Goal: Task Accomplishment & Management: Manage account settings

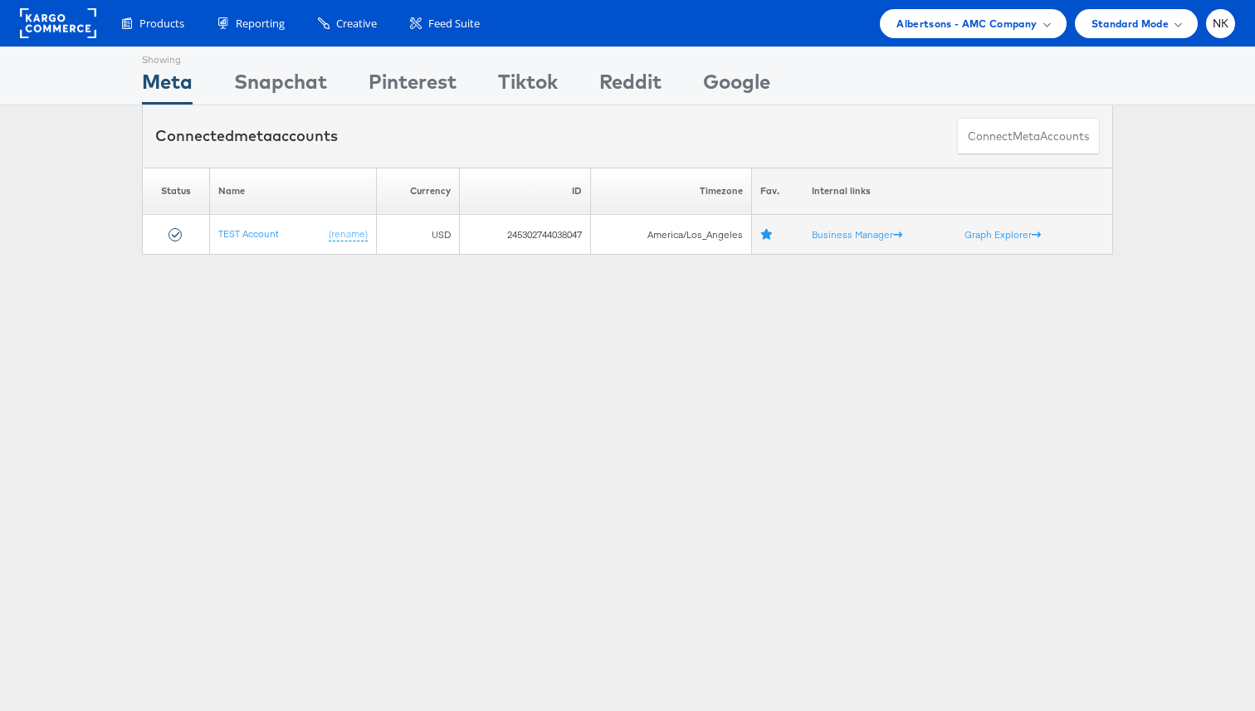
click at [43, 8] on rect at bounding box center [58, 23] width 76 height 30
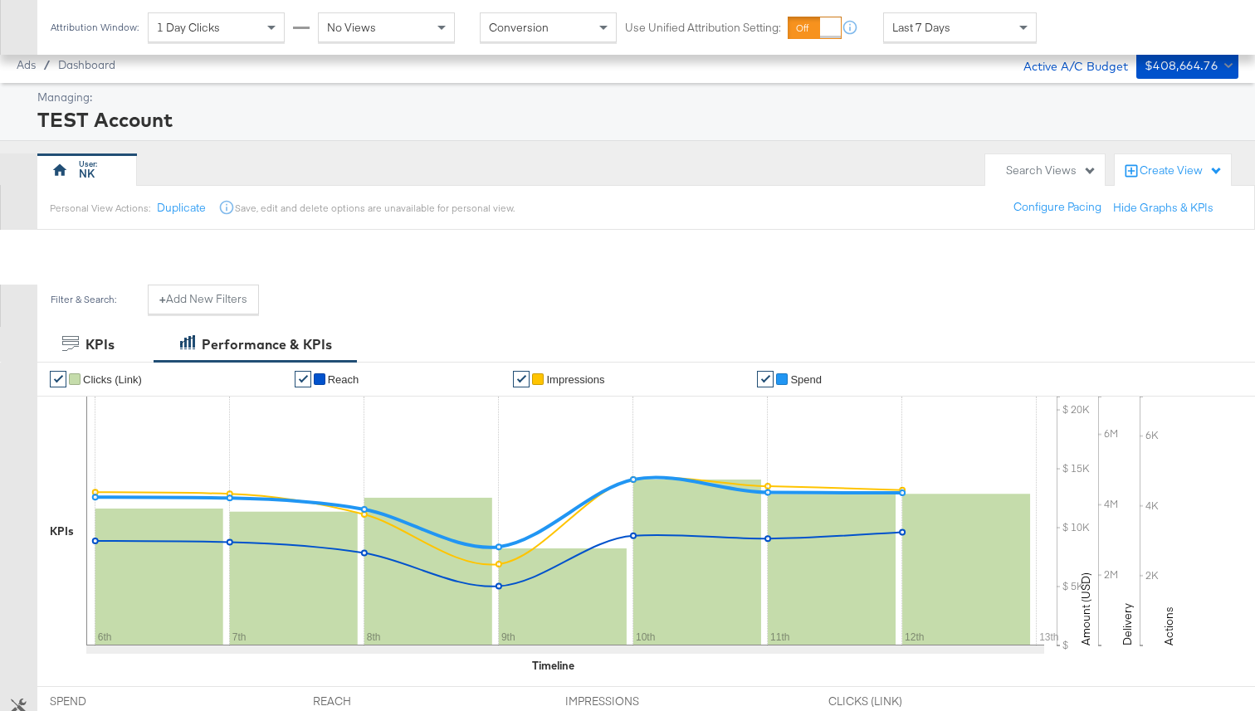
scroll to position [620, 0]
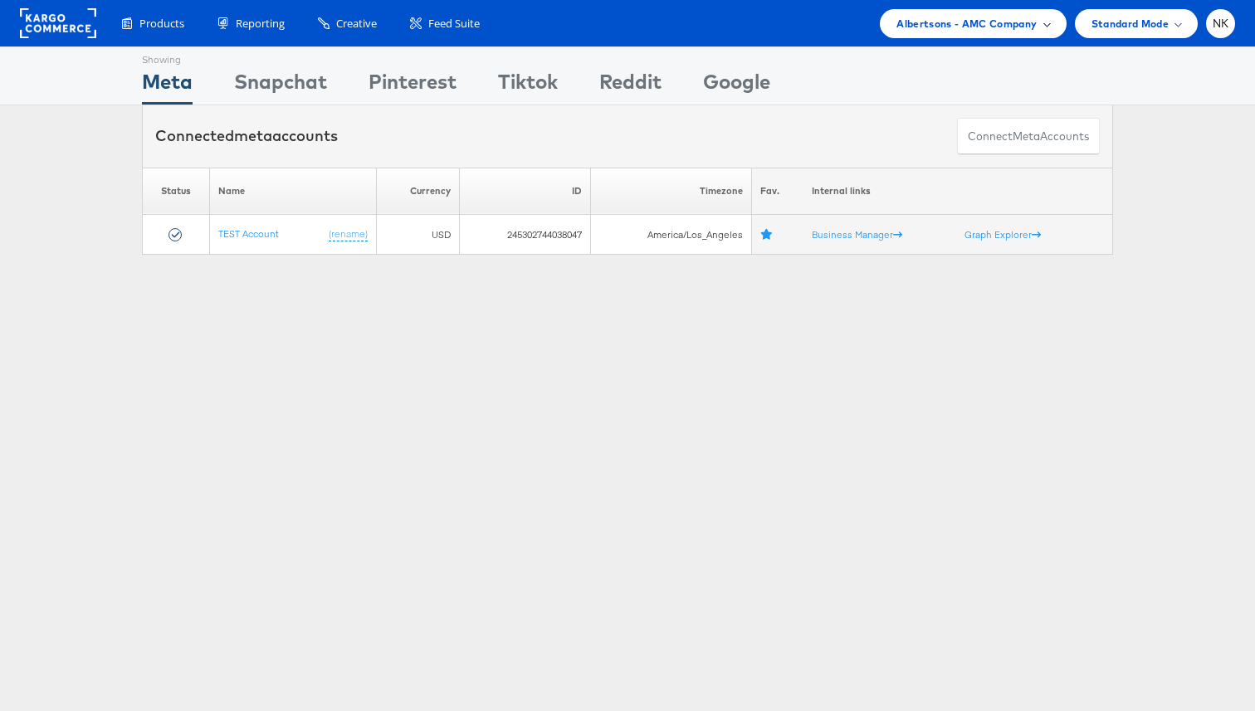
click at [1017, 24] on span "Albertsons - AMC Company" at bounding box center [966, 23] width 140 height 17
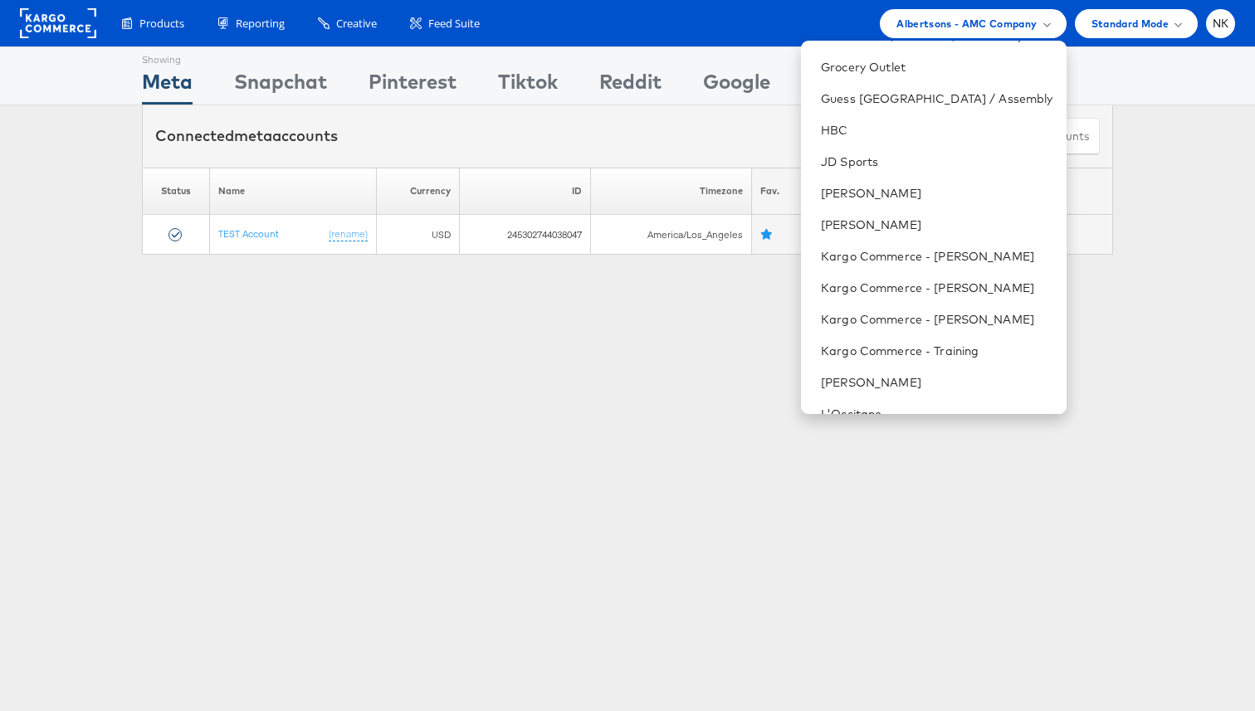
scroll to position [543, 0]
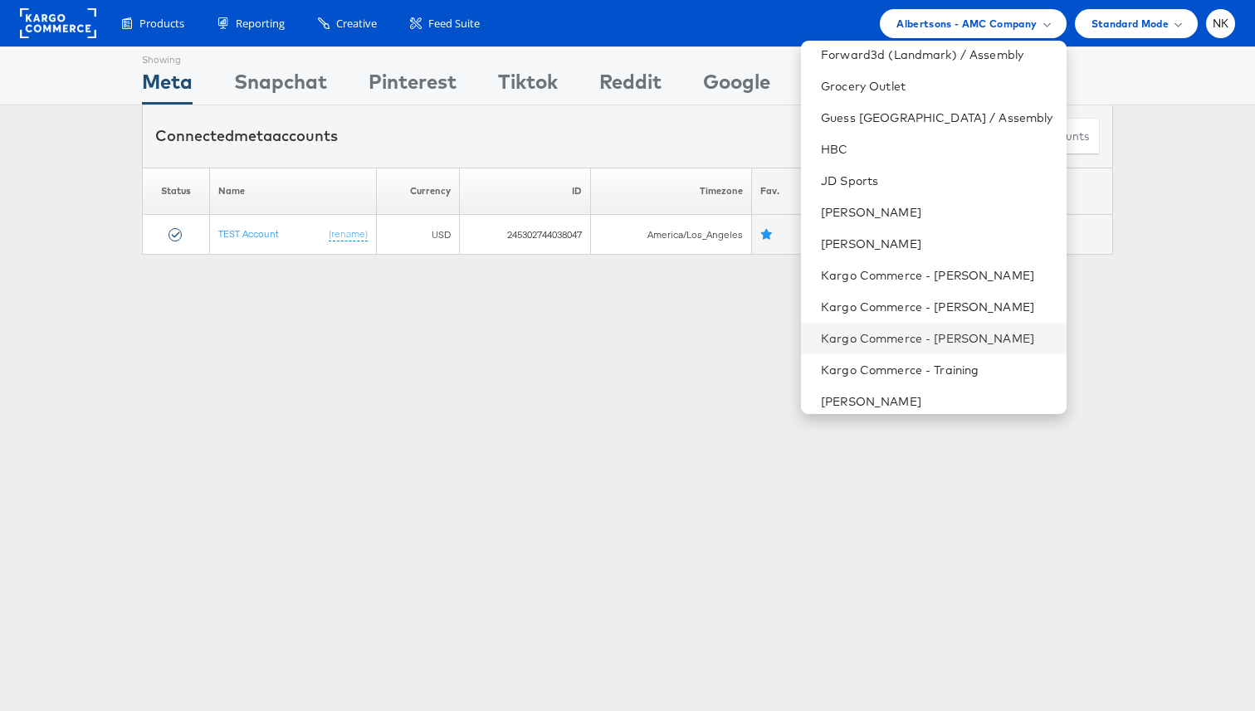
click at [902, 327] on li "Kargo Commerce - [PERSON_NAME]" at bounding box center [933, 339] width 265 height 32
click at [906, 332] on link "Kargo Commerce - [PERSON_NAME]" at bounding box center [937, 338] width 232 height 17
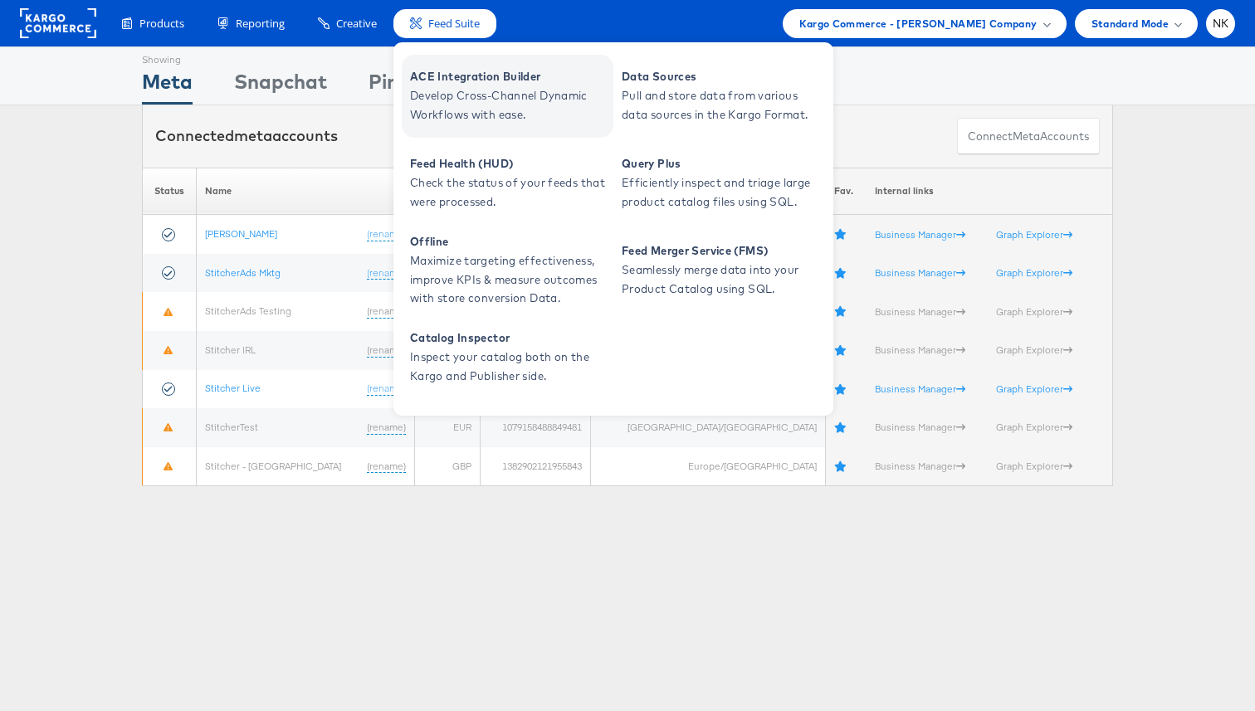
click at [475, 80] on span "ACE Integration Builder" at bounding box center [509, 76] width 199 height 19
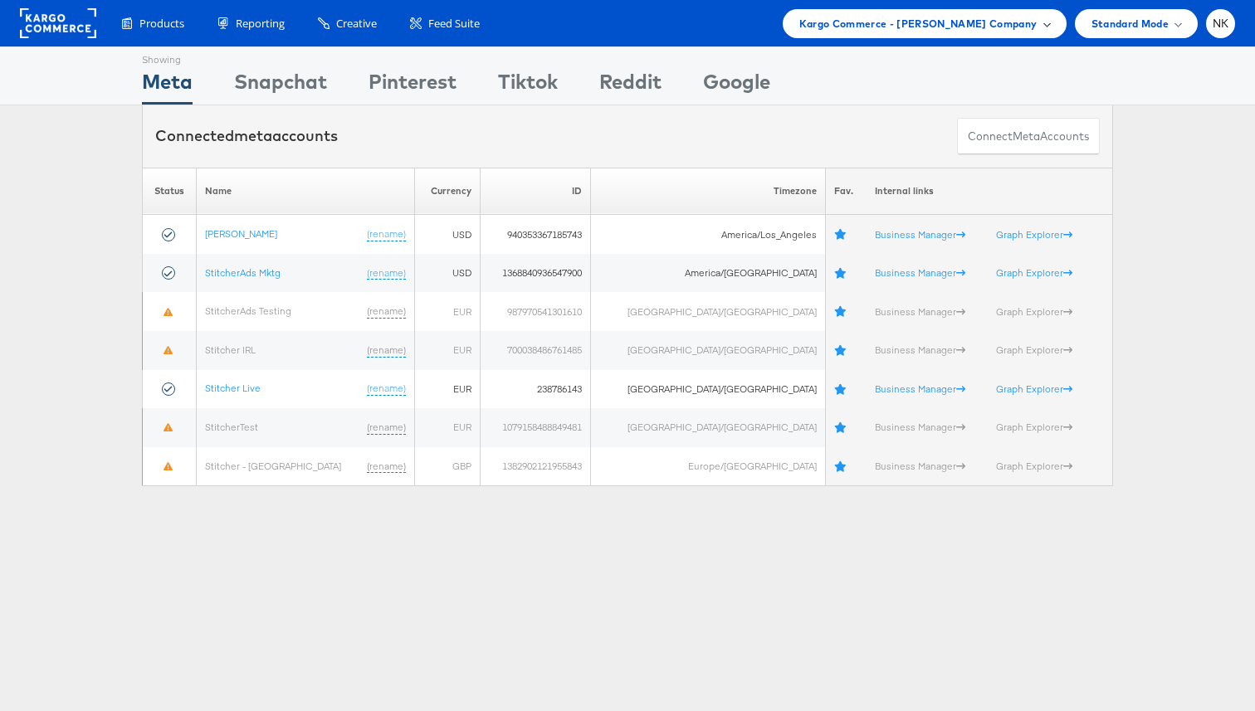
click at [878, 25] on span "Kargo Commerce - [PERSON_NAME] Company" at bounding box center [918, 23] width 238 height 17
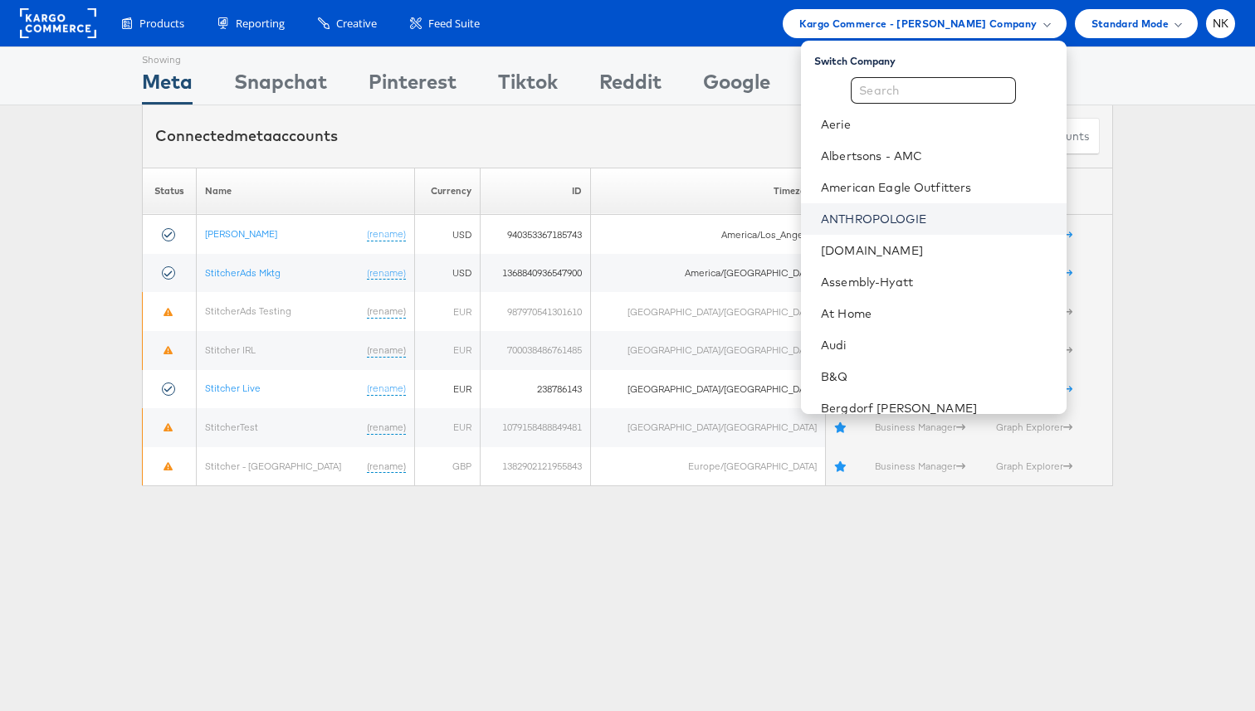
click at [918, 211] on link "ANTHROPOLOGIE" at bounding box center [937, 219] width 232 height 17
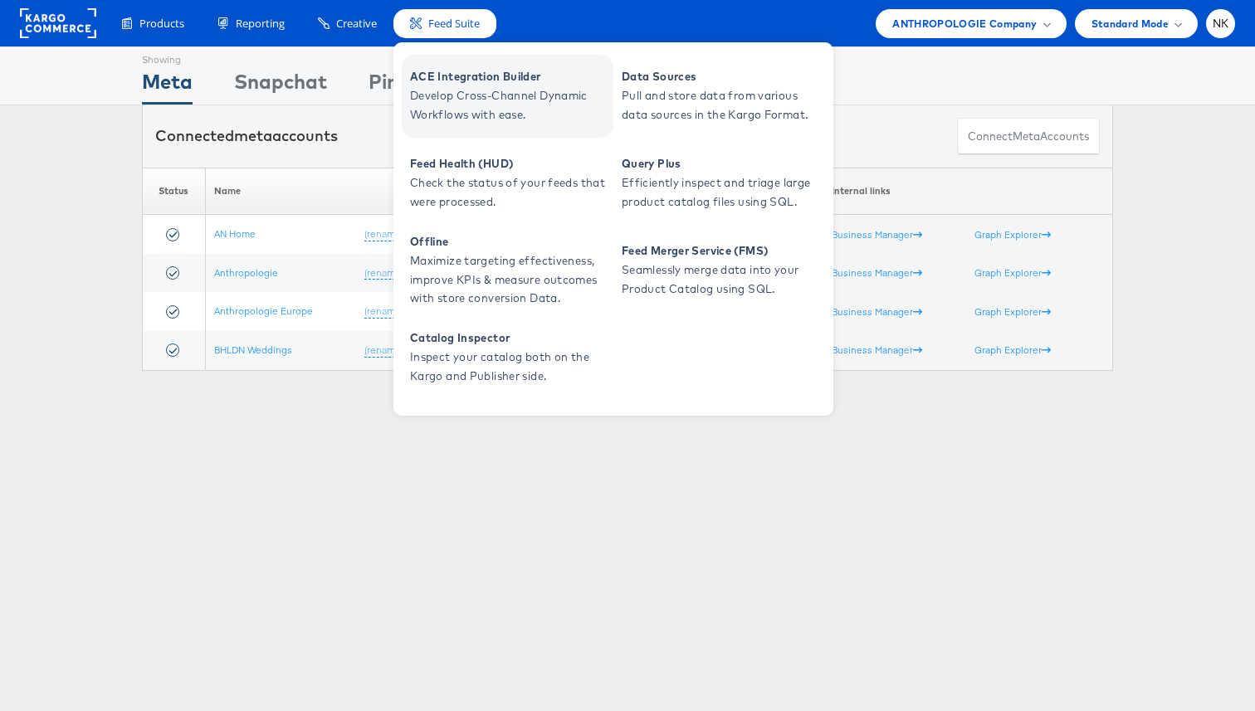
click at [436, 88] on span "Develop Cross-Channel Dynamic Workflows with ease." at bounding box center [509, 105] width 199 height 38
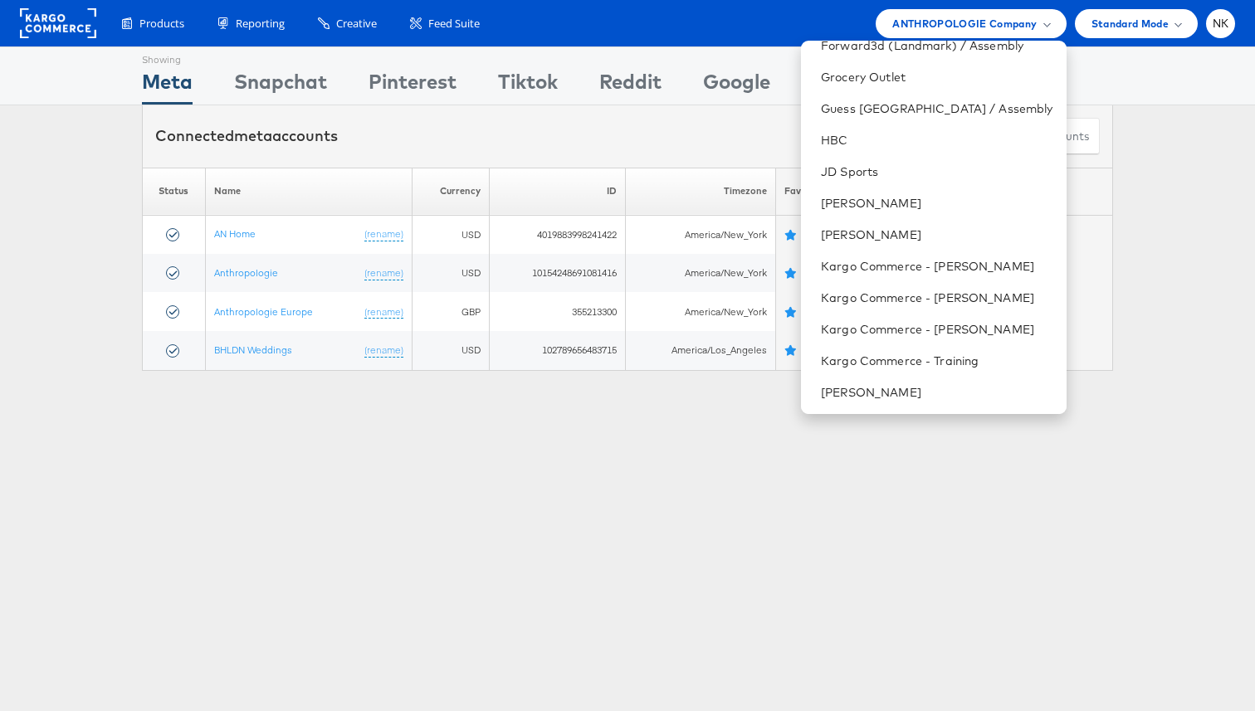
scroll to position [604, 0]
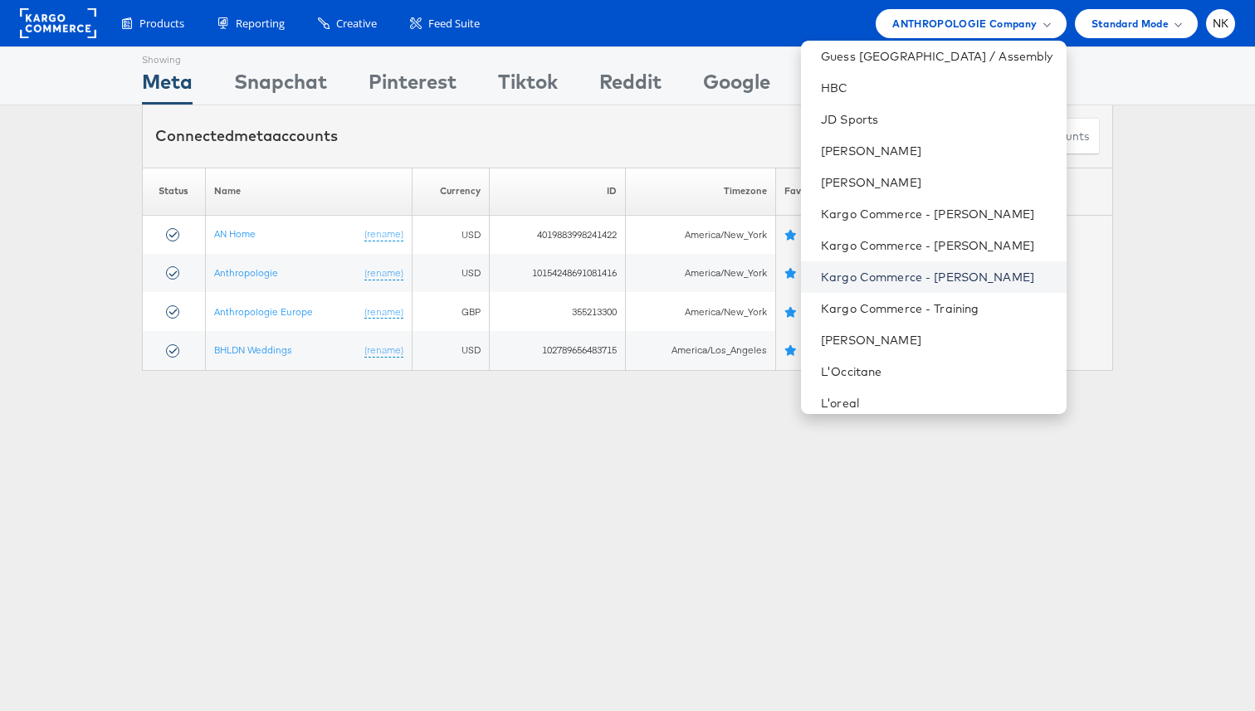
click at [933, 275] on link "Kargo Commerce - [PERSON_NAME]" at bounding box center [937, 277] width 232 height 17
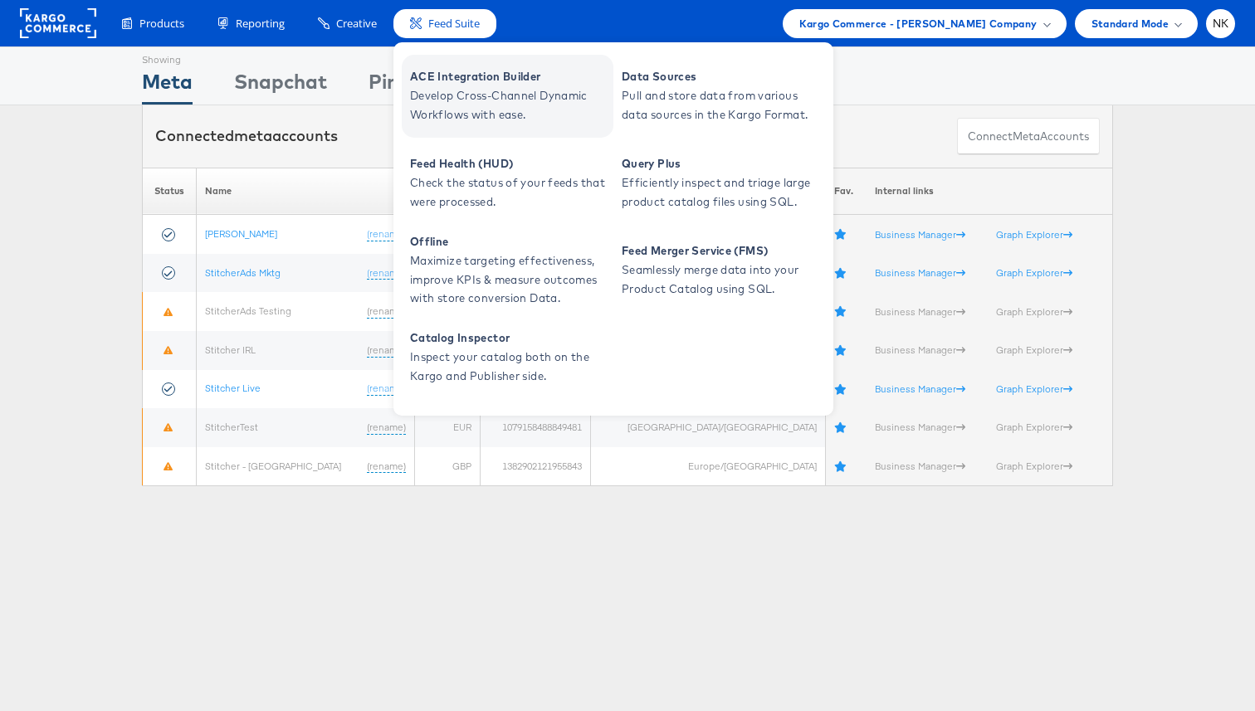
click at [436, 84] on span "ACE Integration Builder" at bounding box center [509, 76] width 199 height 19
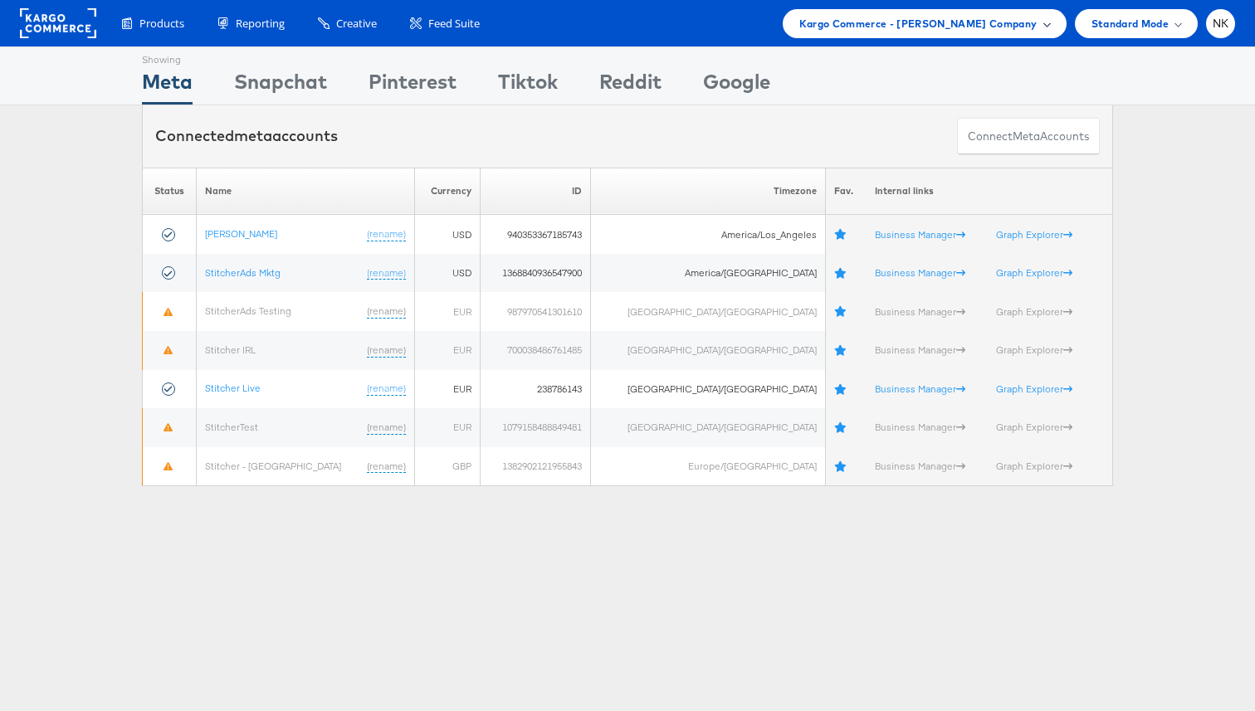
click at [846, 29] on span "Kargo Commerce - [PERSON_NAME] Company" at bounding box center [918, 23] width 238 height 17
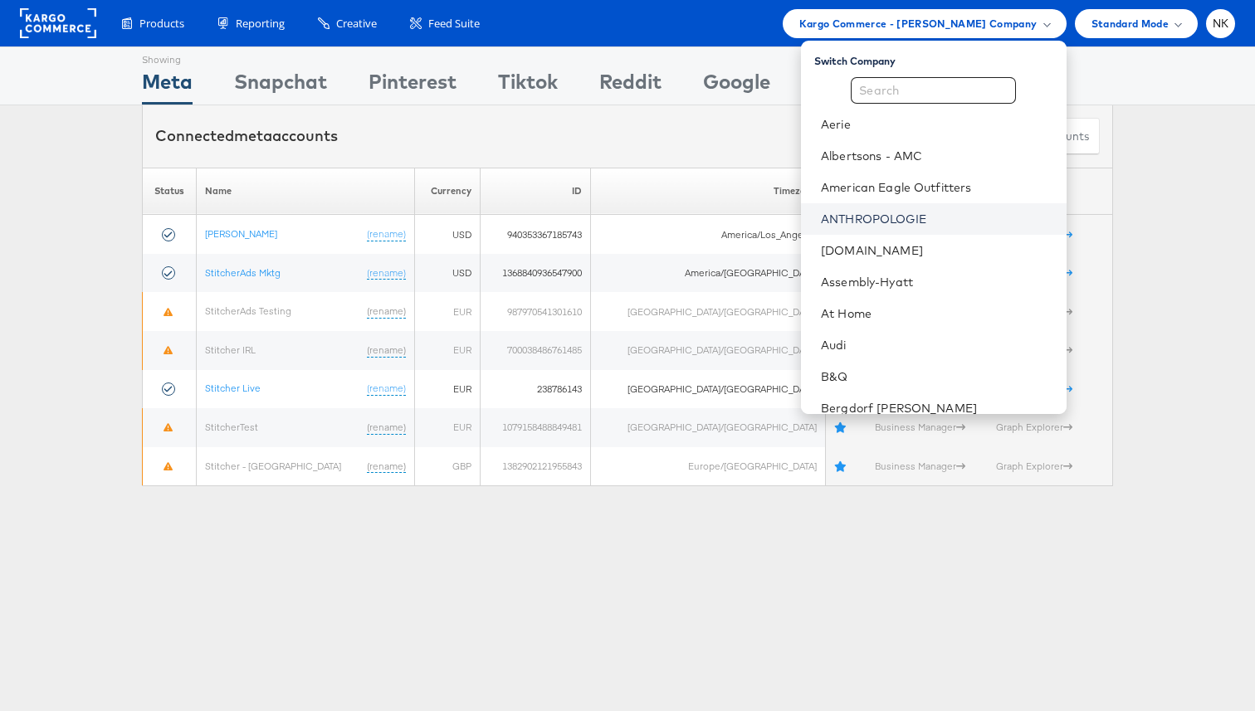
click at [865, 213] on link "ANTHROPOLOGIE" at bounding box center [937, 219] width 232 height 17
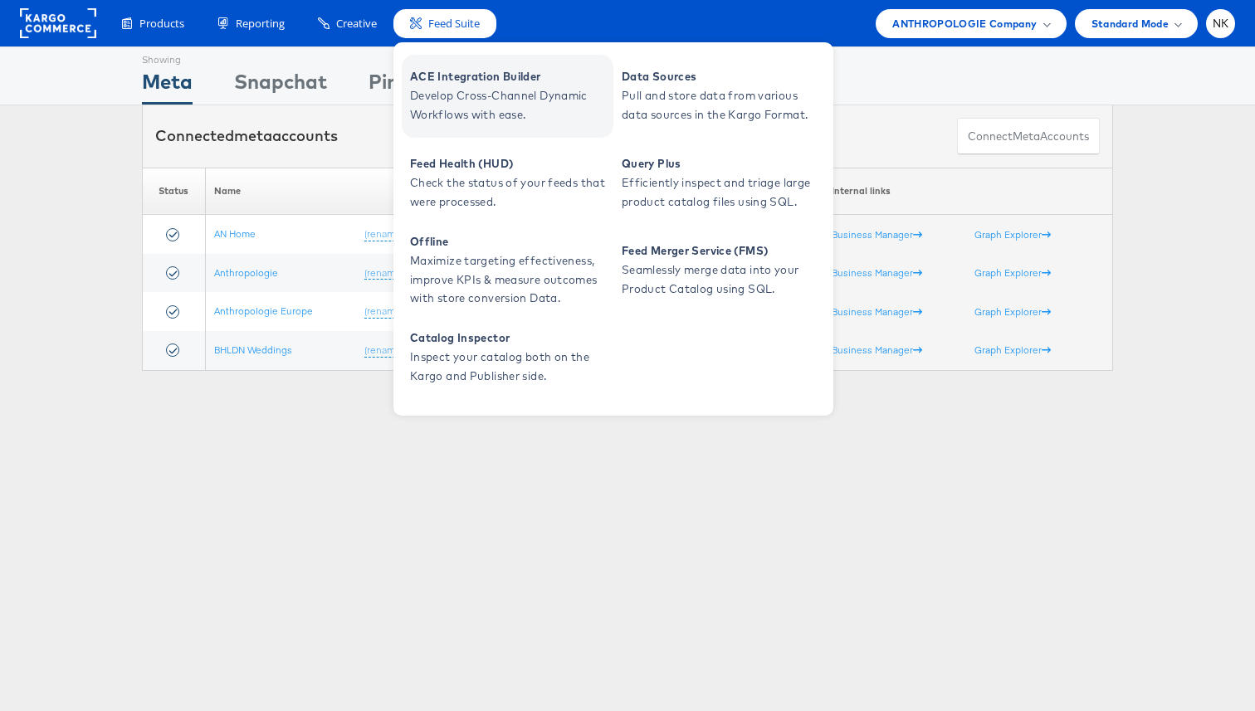
click at [475, 73] on span "ACE Integration Builder" at bounding box center [509, 76] width 199 height 19
